Goal: Task Accomplishment & Management: Complete application form

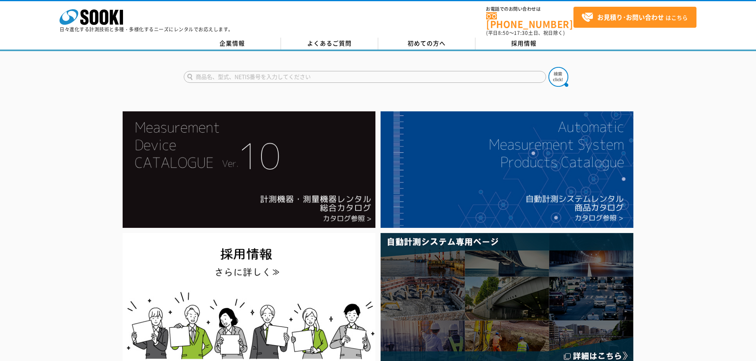
click at [278, 71] on input "text" at bounding box center [365, 77] width 362 height 12
type input "酸素"
click at [548, 67] on button at bounding box center [558, 77] width 20 height 20
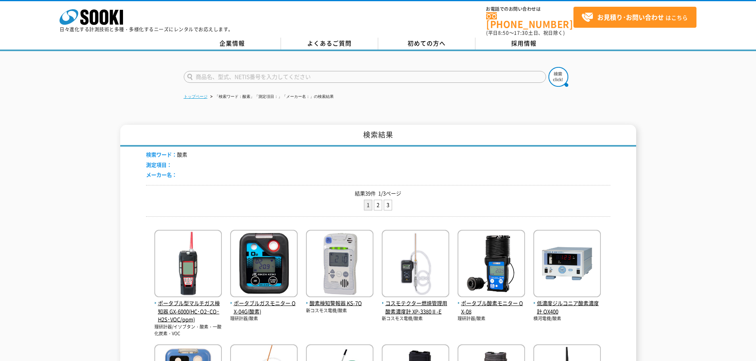
click at [192, 94] on link "トップページ" at bounding box center [196, 96] width 24 height 4
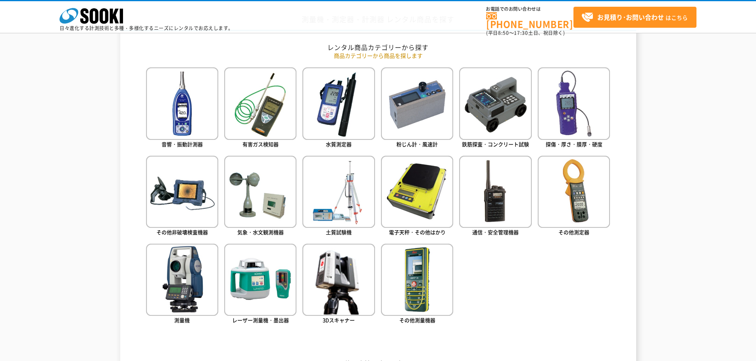
scroll to position [357, 0]
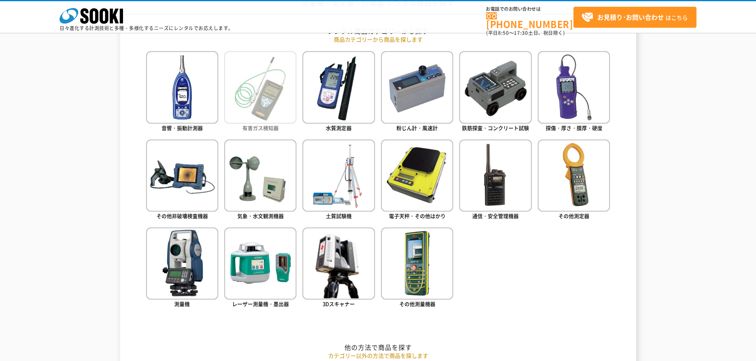
click at [270, 95] on img at bounding box center [260, 87] width 72 height 72
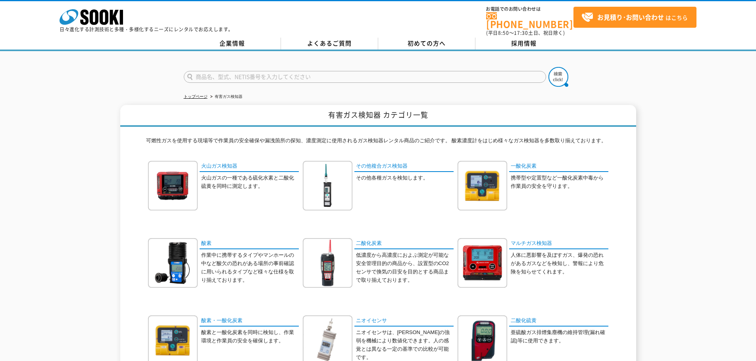
click at [353, 74] on input "text" at bounding box center [365, 77] width 362 height 12
type input "酸素濃度"
click at [548, 67] on button at bounding box center [558, 77] width 20 height 20
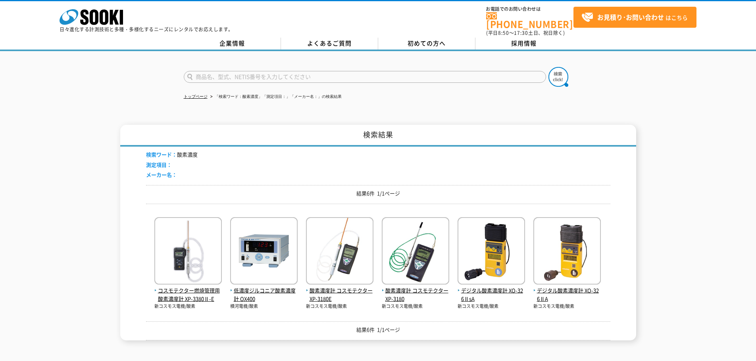
click at [694, 163] on div "検索結果 検索ワード： 酸素濃度 測定項目： メーカー名： 結果6件 1/1ページ コスモテクター燃焼管理用酸素濃度計 XP-3380Ⅱ-E 新コスモス電機/…" at bounding box center [378, 233] width 756 height 216
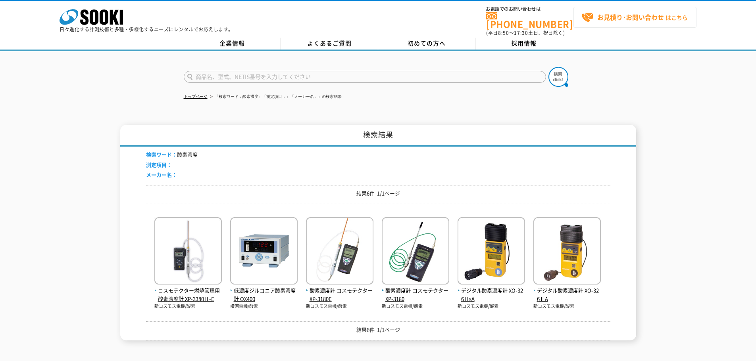
click at [625, 9] on link "お見積り･お問い合わせ はこちら" at bounding box center [634, 17] width 123 height 21
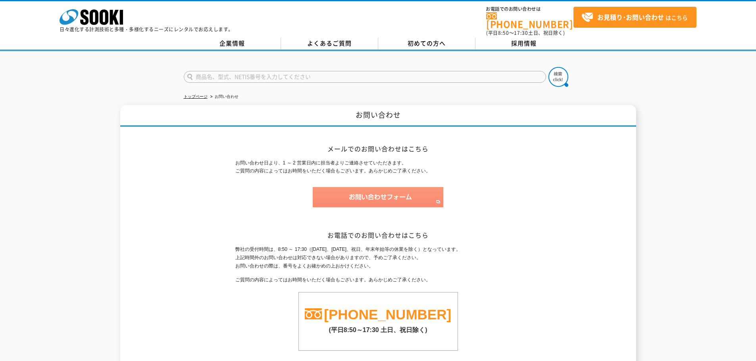
click at [378, 194] on img at bounding box center [378, 197] width 130 height 20
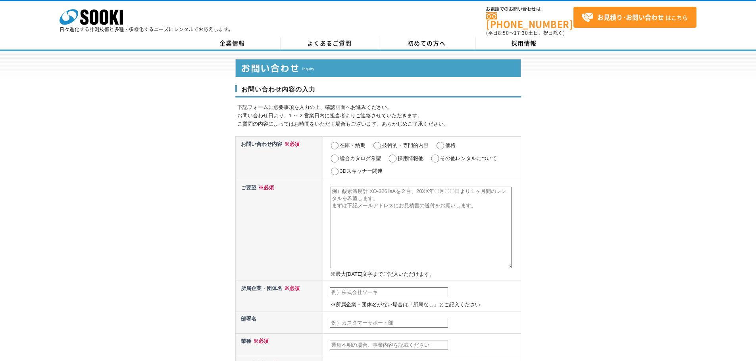
click at [445, 142] on label "価格" at bounding box center [450, 145] width 10 height 6
click at [445, 142] on input "価格" at bounding box center [440, 146] width 10 height 8
radio input "true"
click at [405, 203] on textarea at bounding box center [420, 228] width 181 height 82
paste textarea "お客様が地下に潜って作業をされる。 酸欠にならないように酸素濃度を計測する機器をレンタルした場合、どれくらいの金額になるのかを知りたい。（月単位・日単位で借り…"
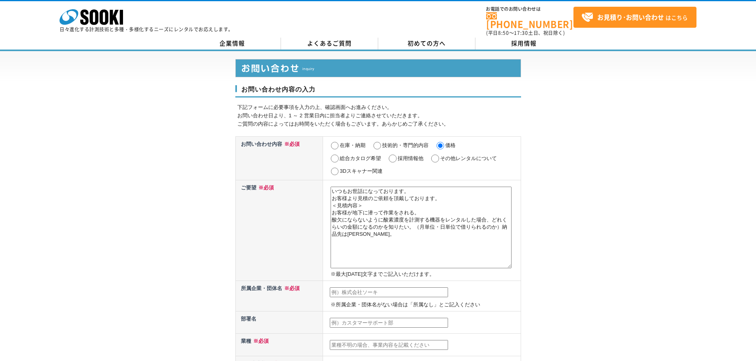
drag, startPoint x: 337, startPoint y: 203, endPoint x: 356, endPoint y: 202, distance: 19.1
click at [356, 202] on textarea "いつもお世話になっております。 お客様より見積のご依頼を頂戴しております。 ＜見積内容＞ お客様が地下に潜って作業をされる。 酸欠にならないように酸素濃度を計…" at bounding box center [420, 228] width 181 height 82
drag, startPoint x: 505, startPoint y: 227, endPoint x: 505, endPoint y: 243, distance: 15.5
click at [505, 243] on textarea "いつもお世話になっております。 お客様より見積のご依頼を頂戴しております。 ＜使用内容＞ お客様が地下に潜って作業をされる。 酸欠にならないように酸素濃度を計…" at bounding box center [420, 228] width 181 height 82
type textarea "いつもお世話になっております。 お客様より見積のご依頼を頂戴しております。 ＜使用内容＞ お客様が地下に潜って作業をされる。 酸欠にならないように酸素濃度を計…"
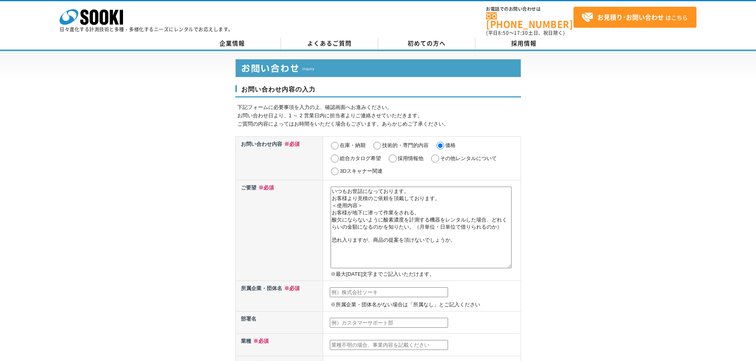
click at [432, 288] on input "text" at bounding box center [389, 293] width 118 height 10
type input "エイトレント株式会社"
type input "[EMAIL_ADDRESS][PERSON_NAME][DOMAIN_NAME]"
type input "481"
select select "23"
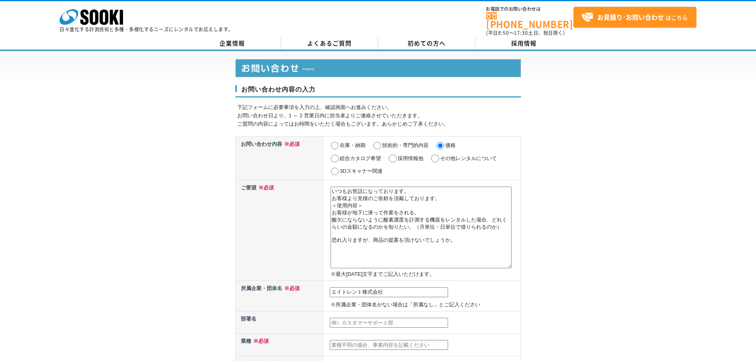
type input "北名古屋市"
type input "鍜治ケ一色西２－１７３"
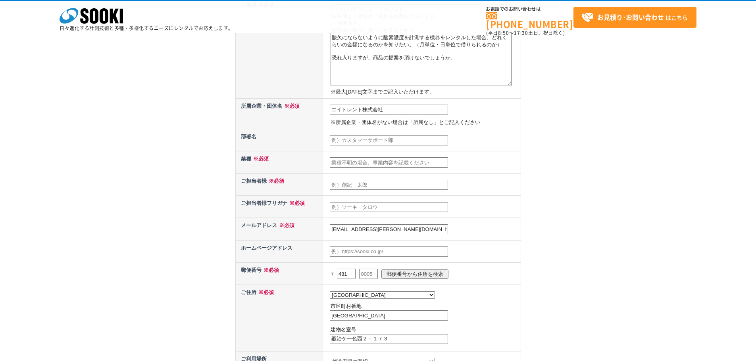
scroll to position [159, 0]
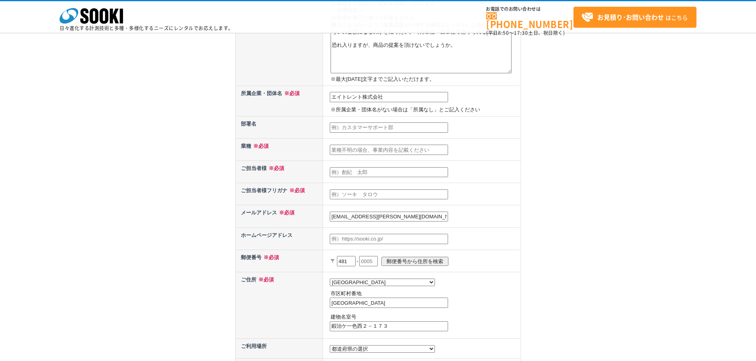
click at [367, 148] on input "text" at bounding box center [389, 150] width 118 height 10
type input "総合レンタル業"
type input "中村（代理／堀木）"
type input "ナカムラ"
click at [365, 261] on p "〒 481 - 郵便番号から住所を検索" at bounding box center [424, 261] width 188 height 17
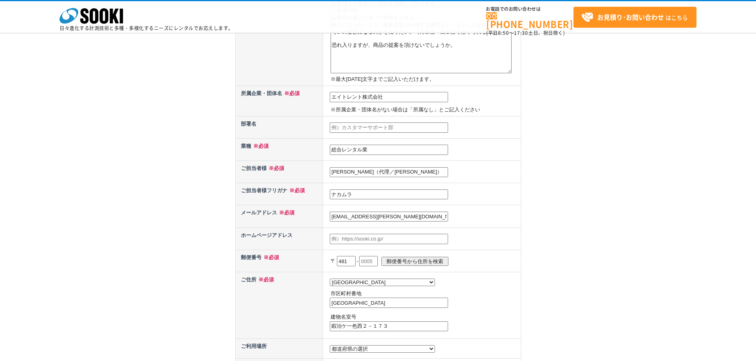
click at [368, 261] on input "text" at bounding box center [368, 261] width 19 height 10
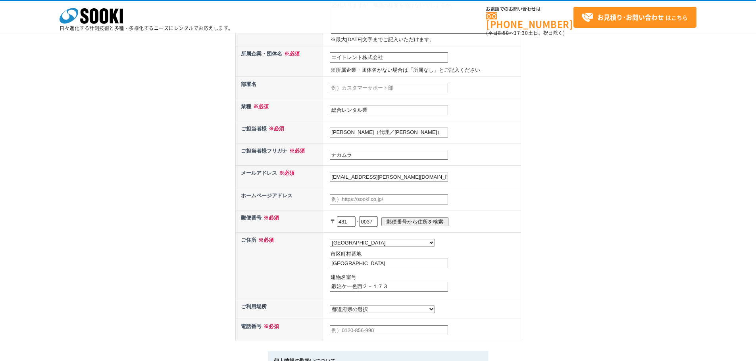
type input "0037"
click at [468, 268] on td "都道府県の選択 北海道 青森県 岩手県 宮城県 秋田県 山形県 福島県 茨城県 栃木県 群馬県 埼玉県 千葉県 東京都 神奈川県 新潟県 富山県 石川県 福井…" at bounding box center [422, 265] width 198 height 67
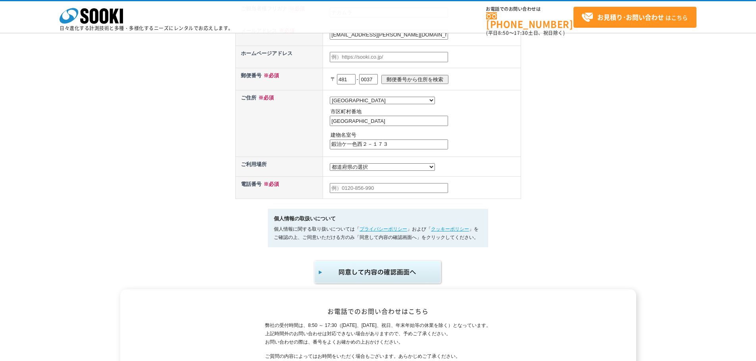
scroll to position [357, 0]
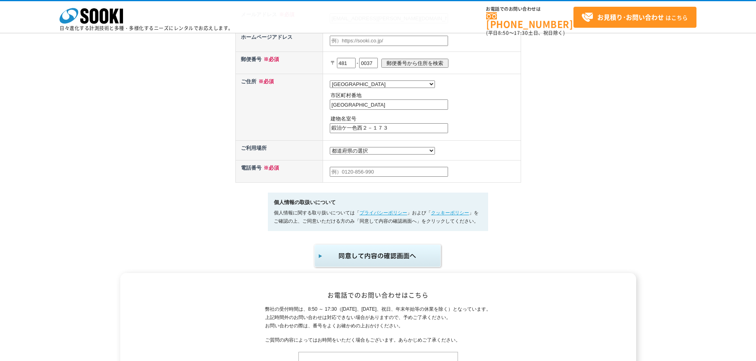
click at [395, 177] on input "text" at bounding box center [389, 172] width 118 height 10
type input "0568-25-8820"
click at [345, 264] on img "submit" at bounding box center [378, 256] width 130 height 26
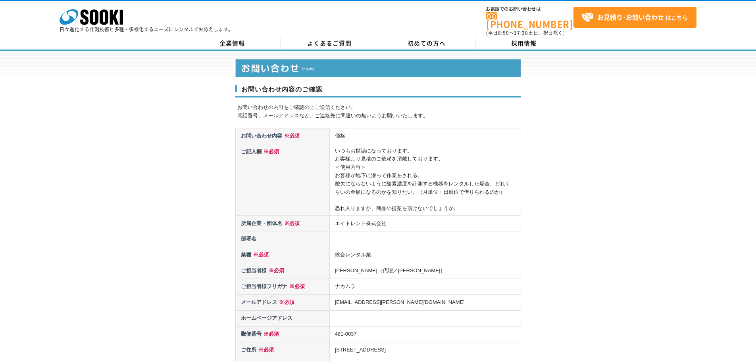
scroll to position [266, 0]
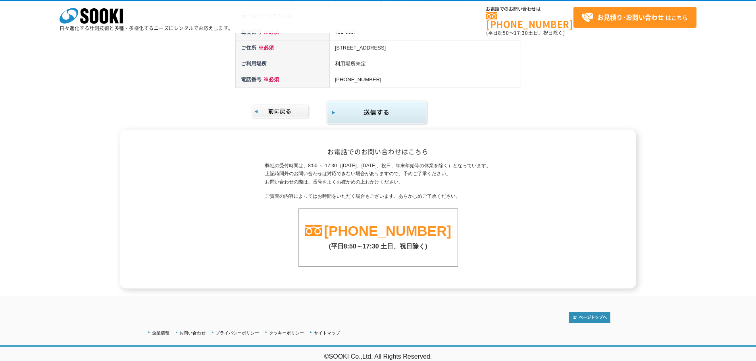
click at [267, 107] on img at bounding box center [280, 111] width 59 height 15
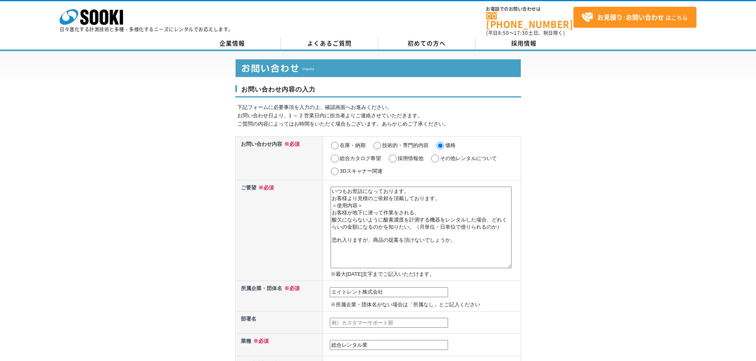
click at [335, 142] on input "在庫・納期" at bounding box center [335, 146] width 10 height 8
radio input "true"
click at [442, 142] on input "価格" at bounding box center [440, 146] width 10 height 8
radio input "true"
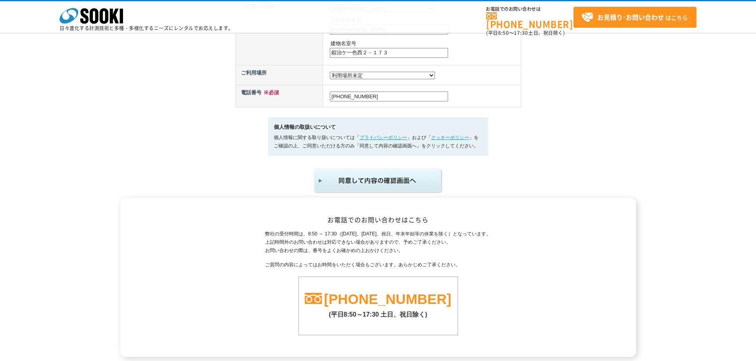
scroll to position [436, 0]
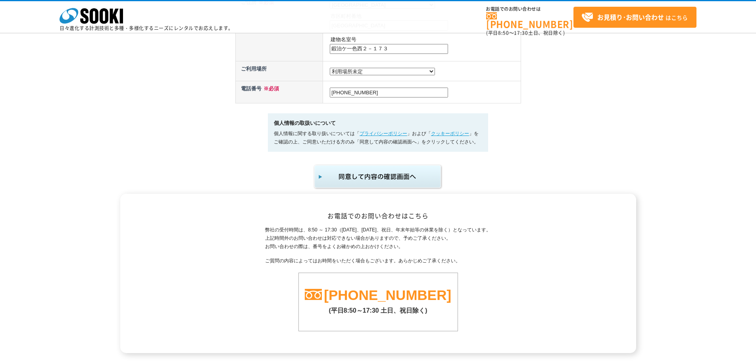
click at [392, 182] on img "submit" at bounding box center [378, 177] width 130 height 26
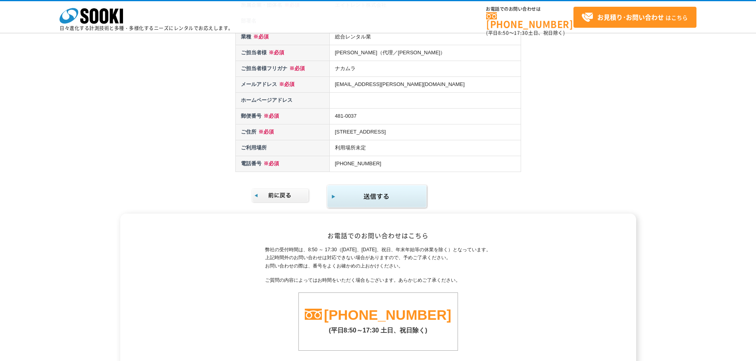
scroll to position [266, 0]
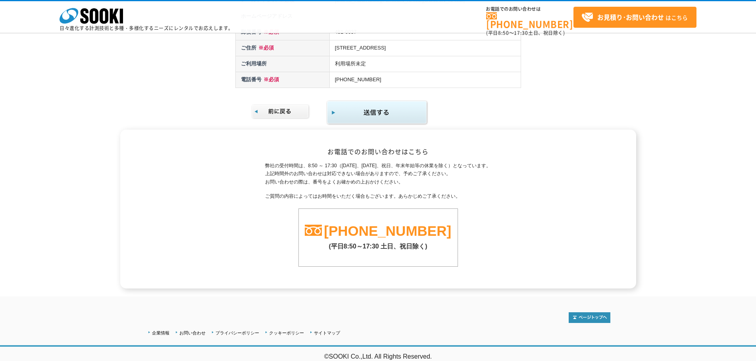
click at [400, 116] on img "submit" at bounding box center [377, 113] width 102 height 26
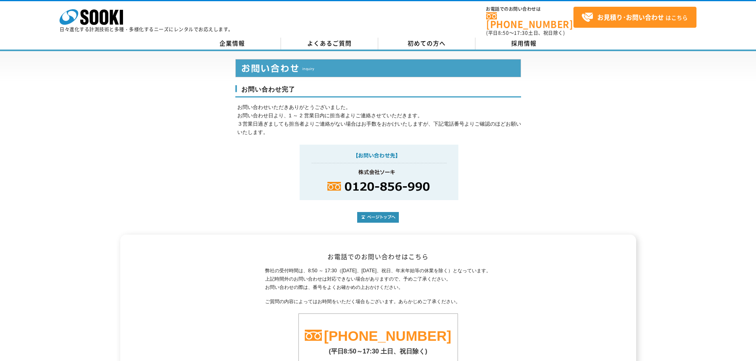
drag, startPoint x: 397, startPoint y: 0, endPoint x: 617, endPoint y: 260, distance: 340.5
click at [626, 268] on div "お電話でのお問い合わせはこちら 弊社の受付時間は、8:50 ～ 17:30（[DATE]、[DATE]、祝日、年末年始等の休業を除く）となっています。 上記時…" at bounding box center [378, 314] width 516 height 159
